Goal: Task Accomplishment & Management: Complete application form

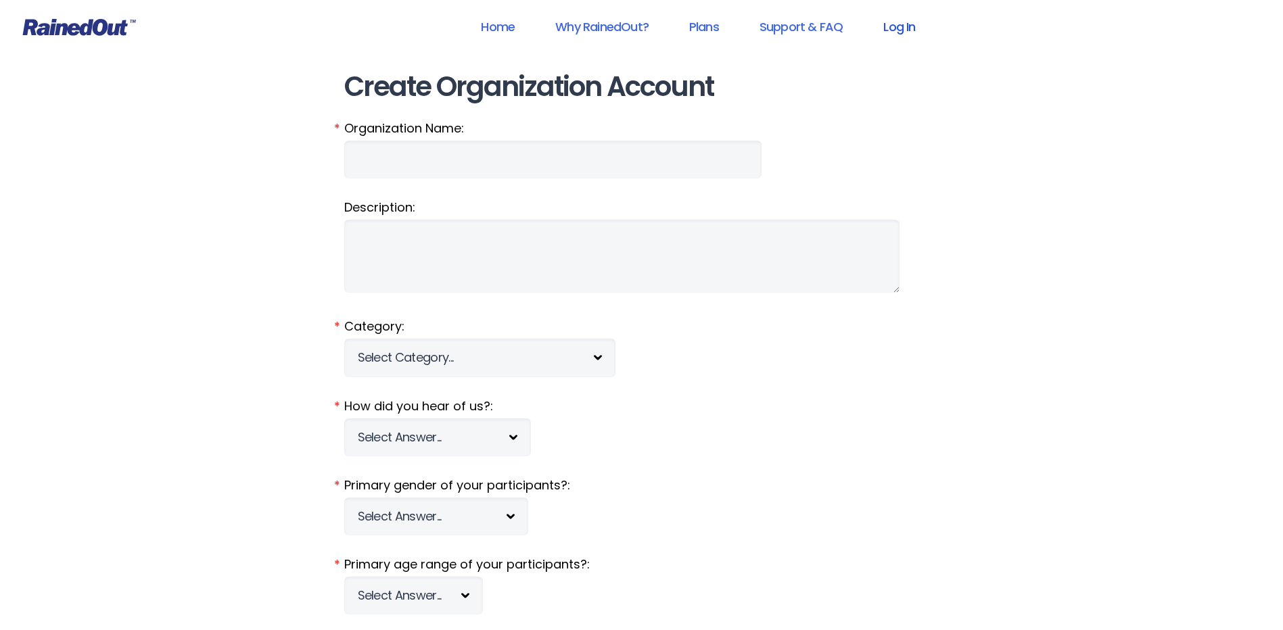
click at [902, 26] on link "Log In" at bounding box center [899, 26] width 67 height 30
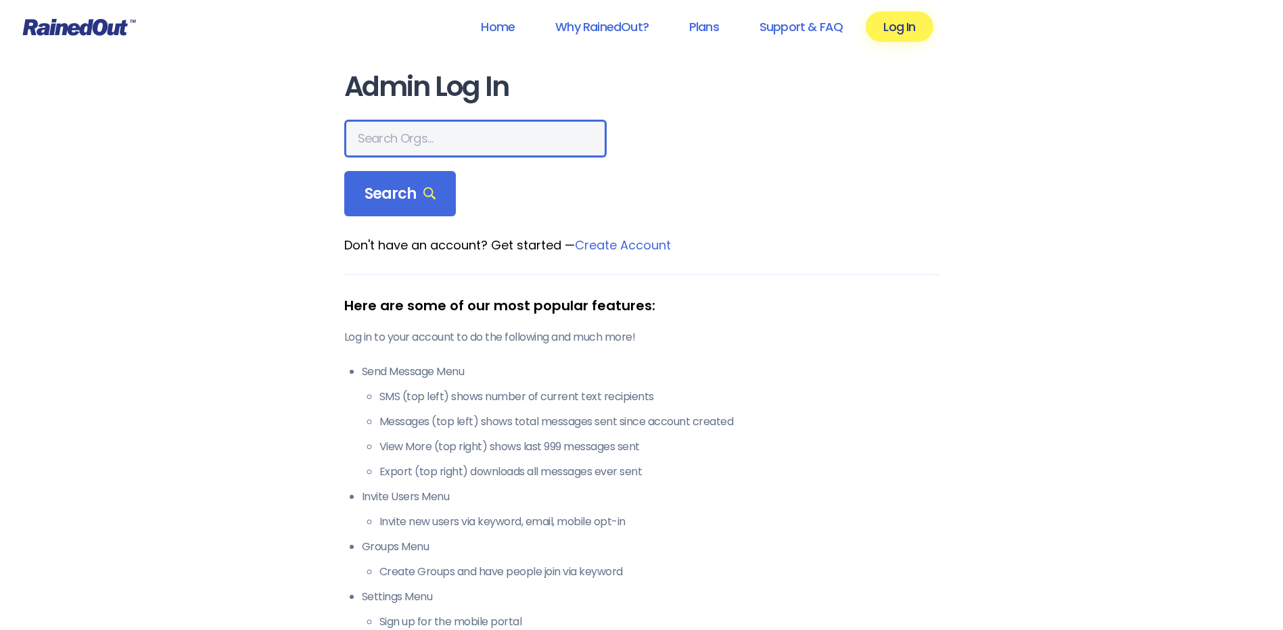
click at [369, 135] on input "text" at bounding box center [475, 139] width 262 height 38
type input "[PERSON_NAME] allegiance"
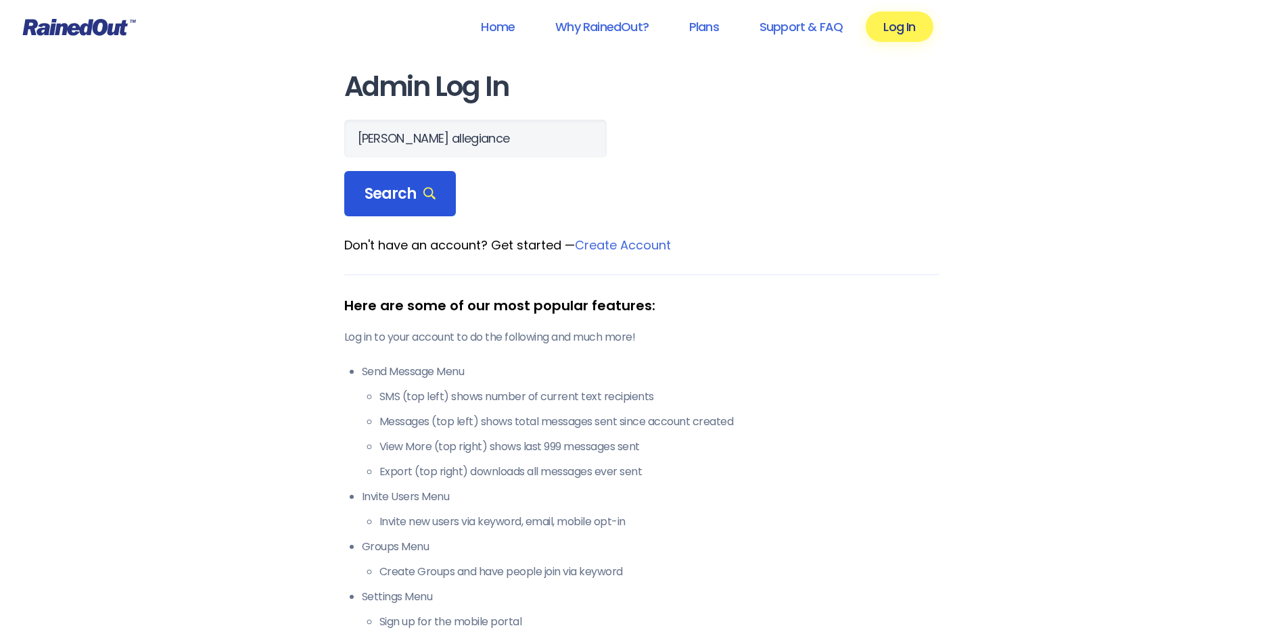
click at [418, 195] on span "Search" at bounding box center [401, 194] width 72 height 19
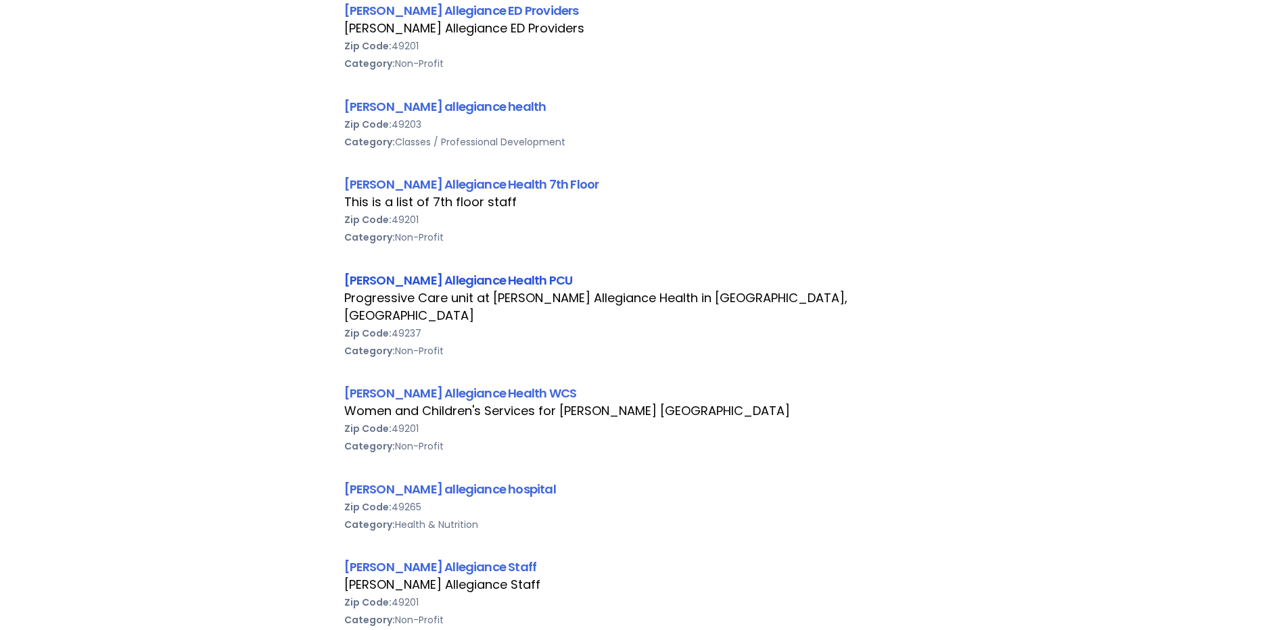
scroll to position [676, 0]
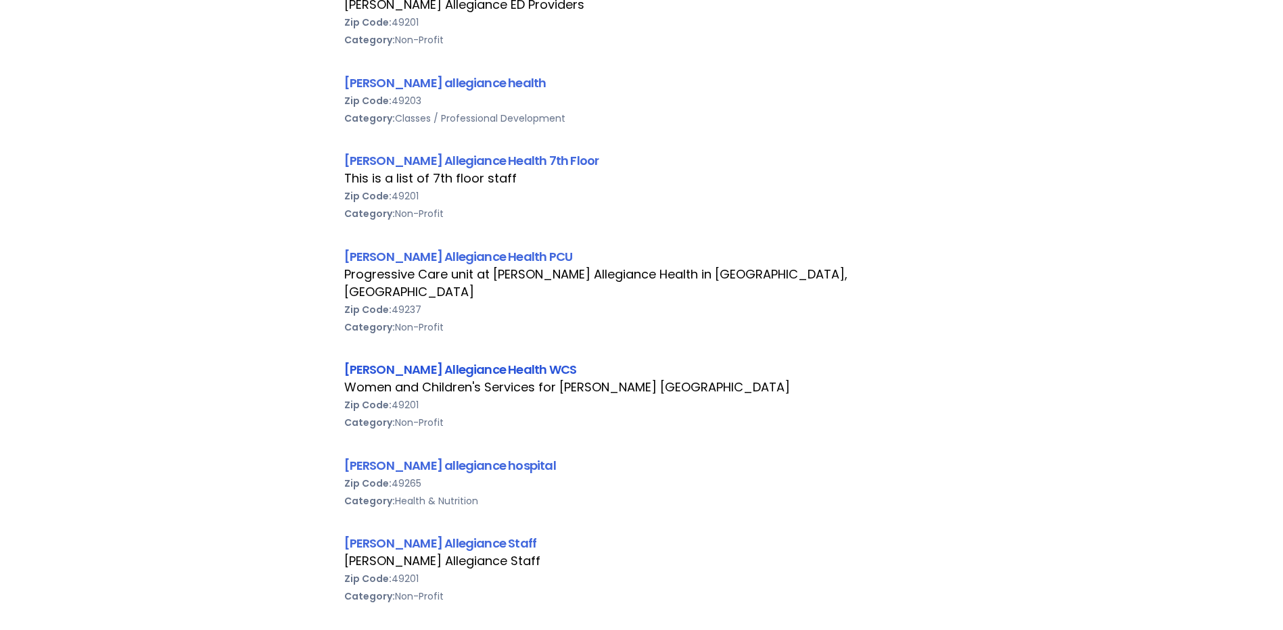
click at [430, 361] on link "[PERSON_NAME] Allegiance Health WCS" at bounding box center [460, 369] width 233 height 17
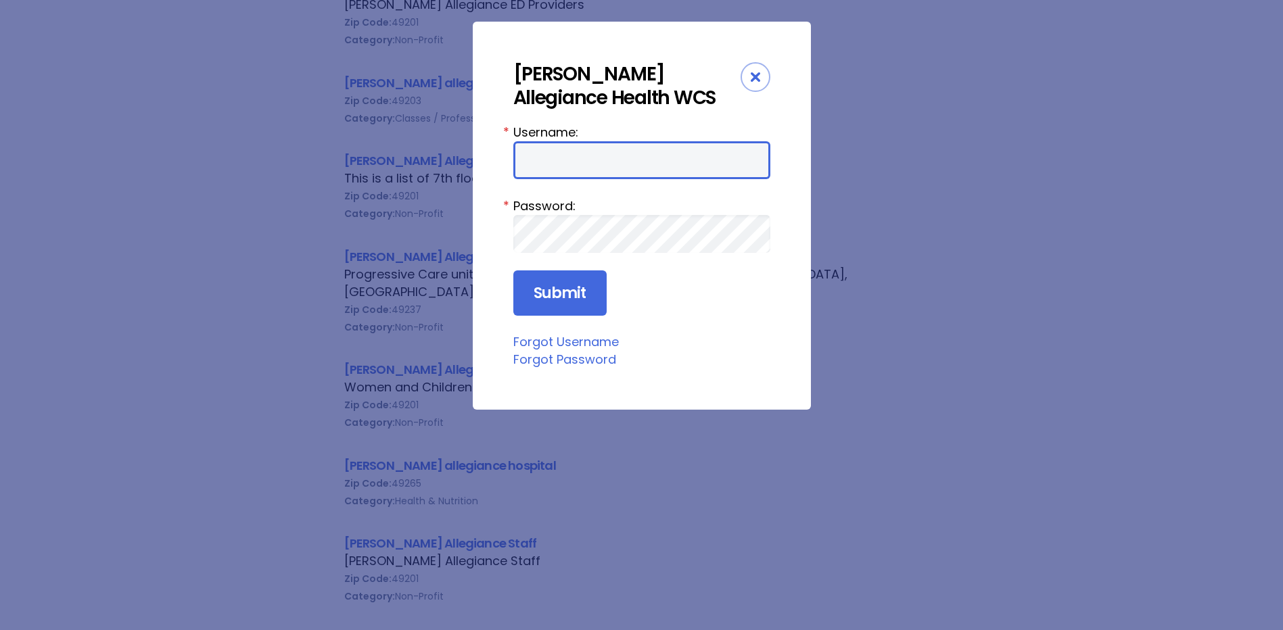
click at [524, 166] on input "Username:" at bounding box center [641, 160] width 257 height 38
type input "aprevos1"
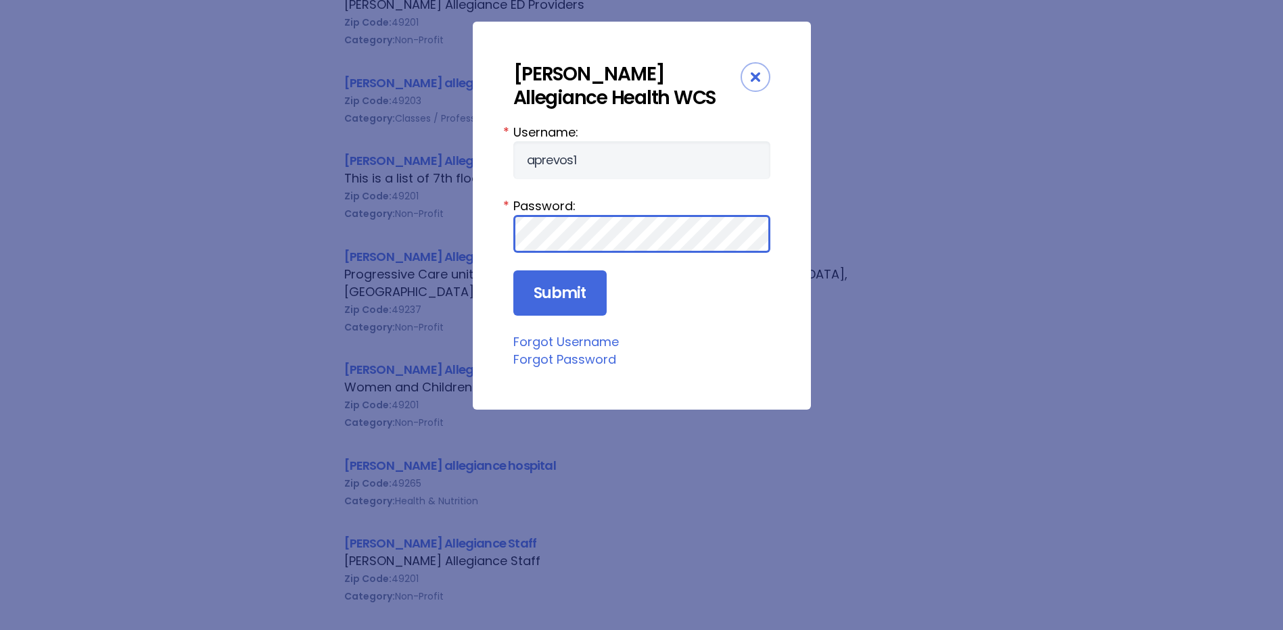
click at [513, 271] on input "Submit" at bounding box center [559, 294] width 93 height 46
